Goal: Obtain resource: Obtain resource

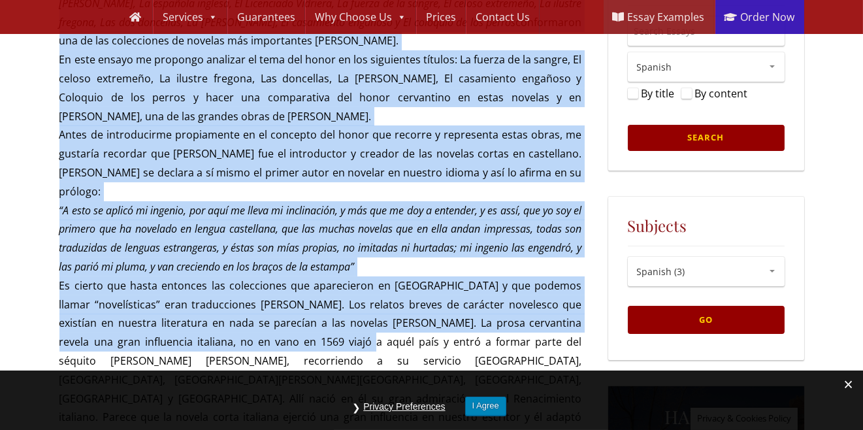
scroll to position [327, 0]
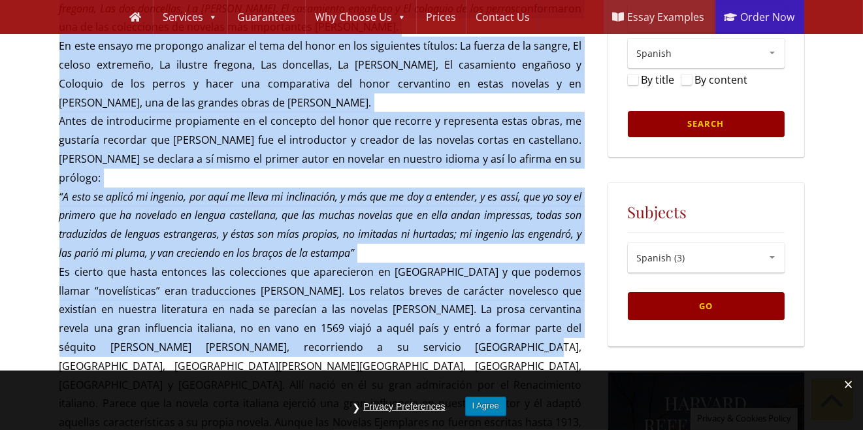
drag, startPoint x: 63, startPoint y: 213, endPoint x: 408, endPoint y: 312, distance: 358.7
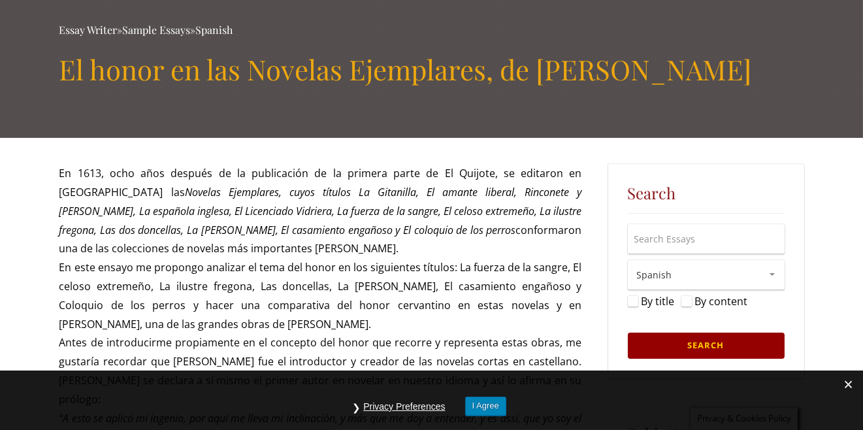
scroll to position [0, 0]
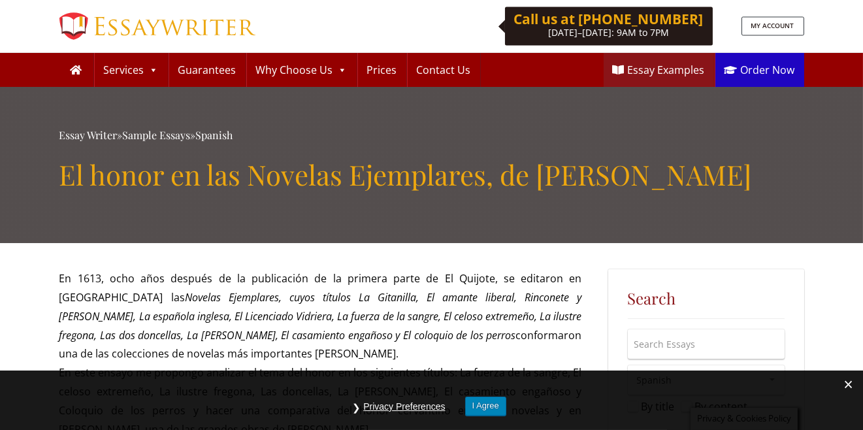
drag, startPoint x: 57, startPoint y: 169, endPoint x: 792, endPoint y: 180, distance: 734.3
click at [792, 180] on div "Essay Writer » Sample Essays » Spanish El honor en las Novelas Ejemplares, de […" at bounding box center [431, 165] width 863 height 156
copy h1 "El honor en las Novelas Ejemplares, de [PERSON_NAME]"
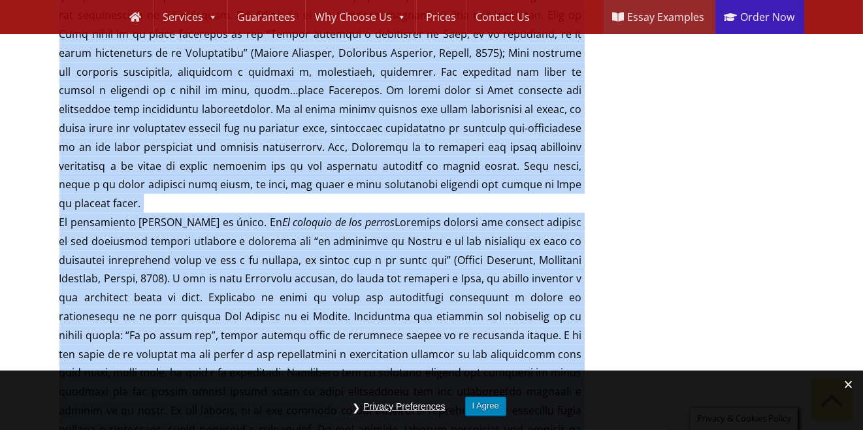
scroll to position [4507, 0]
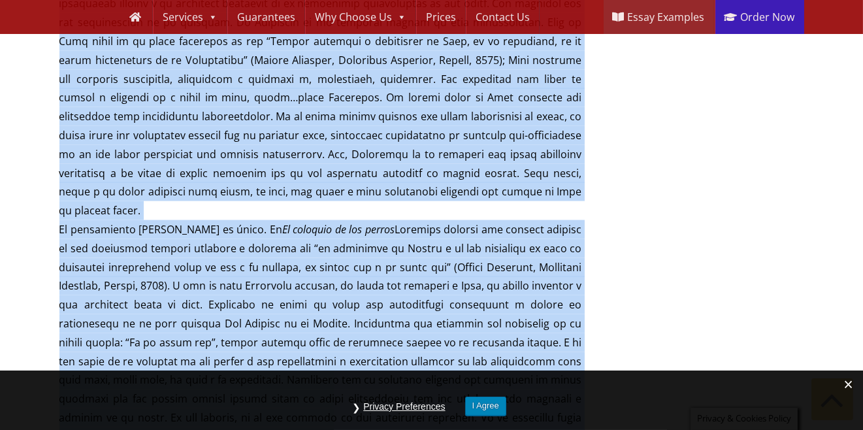
drag, startPoint x: 54, startPoint y: 83, endPoint x: 244, endPoint y: 206, distance: 226.3
copy p "Lo 1182, ipsu dolo sitamet co ad elitseddoei te in utlabor etdol ma Al Enimadm,…"
